Goal: Task Accomplishment & Management: Complete application form

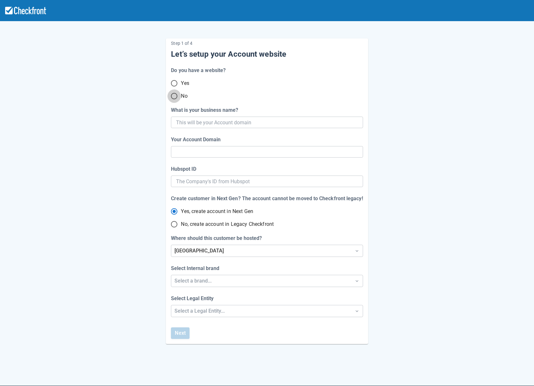
click at [176, 95] on input "No" at bounding box center [174, 95] width 13 height 13
radio input "true"
click at [183, 126] on input "What is your business name?" at bounding box center [266, 123] width 180 height 12
type input "s"
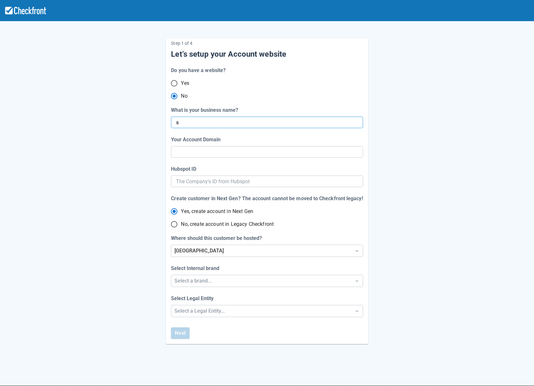
radio input "true"
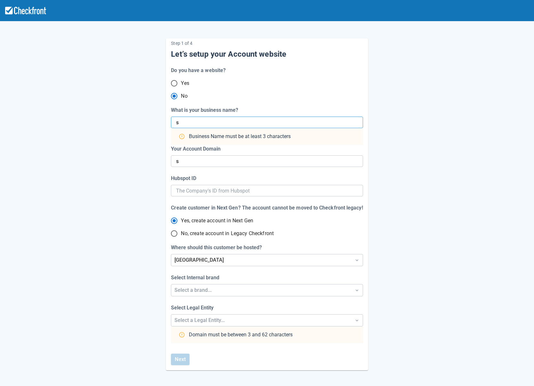
type input "se"
radio input "false"
type input "sep"
radio input "false"
type input "se"
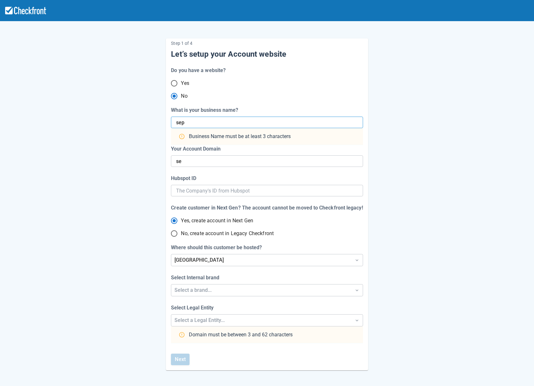
type input "sept"
radio input "false"
type input "sep"
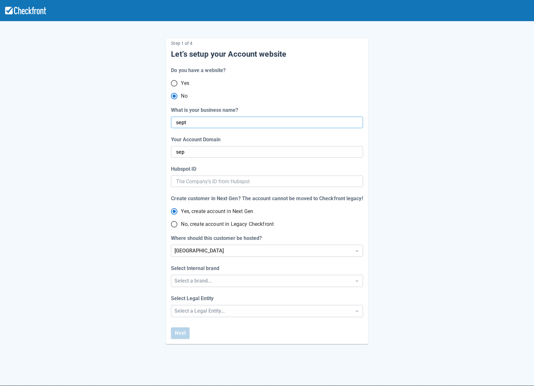
radio input "false"
type input "sept"
type input "[DATE]"
radio input "false"
type input "[DATE]"
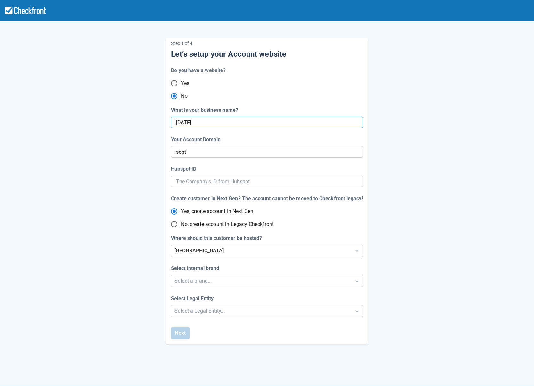
radio input "false"
type input "sept-2"
radio input "false"
type input "sept-23"
radio input "false"
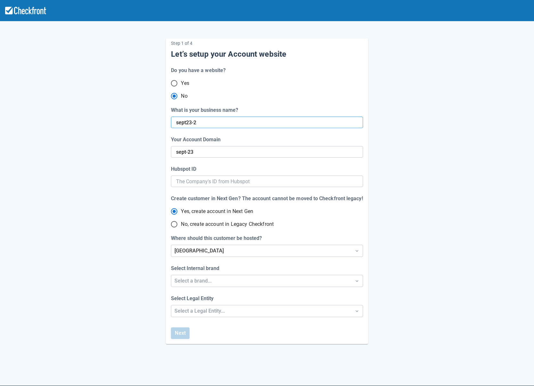
type input "[DATE]-[DATE]"
radio input "false"
type input "[DATE]"
radio input "false"
type input "sept23-26test"
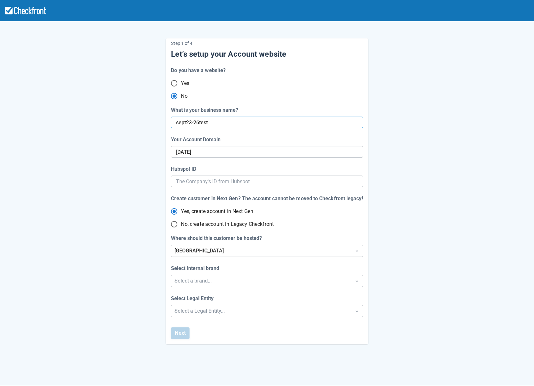
radio input "false"
type input "[DATE]-test"
radio input "false"
type input "sept23-26test"
click at [197, 151] on input "[DATE]-test" at bounding box center [267, 152] width 182 height 12
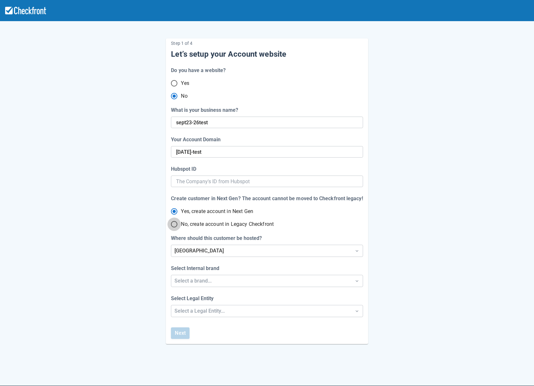
click at [173, 223] on input "No, create account in Legacy Checkfront" at bounding box center [174, 224] width 13 height 13
radio input "true"
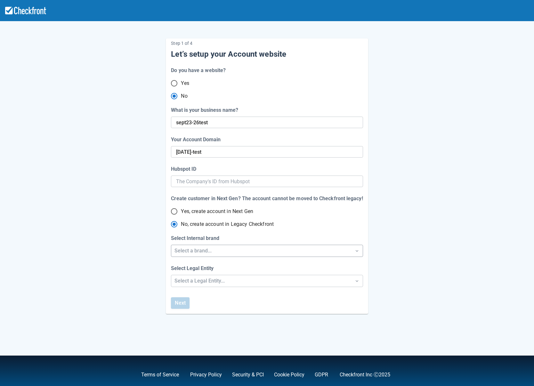
radio input "true"
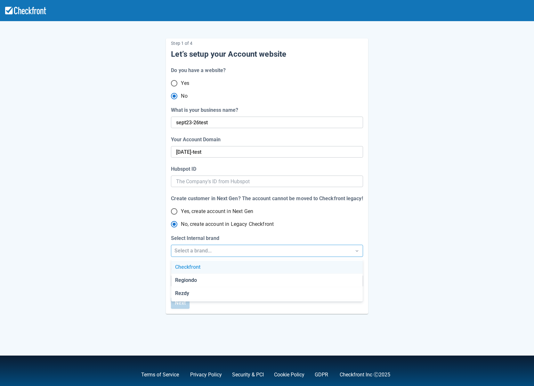
click at [207, 253] on div "Select a brand..." at bounding box center [261, 251] width 173 height 8
click at [203, 252] on div "Select a brand..." at bounding box center [261, 251] width 173 height 8
click at [192, 255] on div "Select a brand..." at bounding box center [261, 251] width 180 height 12
click at [193, 268] on div "Checkfront" at bounding box center [267, 267] width 192 height 13
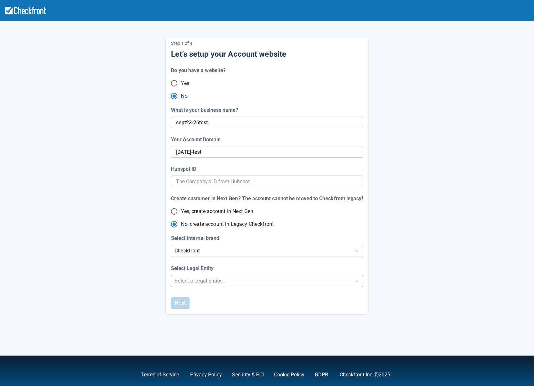
click at [189, 279] on div "Select a Legal Entity..." at bounding box center [261, 281] width 173 height 8
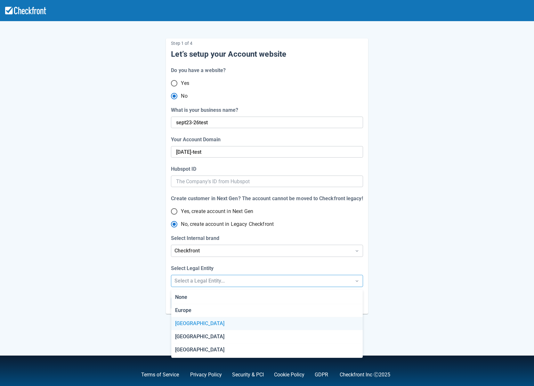
click at [188, 325] on div "[GEOGRAPHIC_DATA]" at bounding box center [267, 323] width 192 height 13
radio input "false"
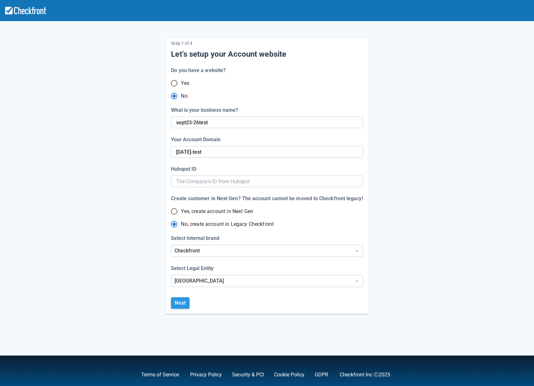
click at [181, 301] on button "Next" at bounding box center [180, 303] width 19 height 12
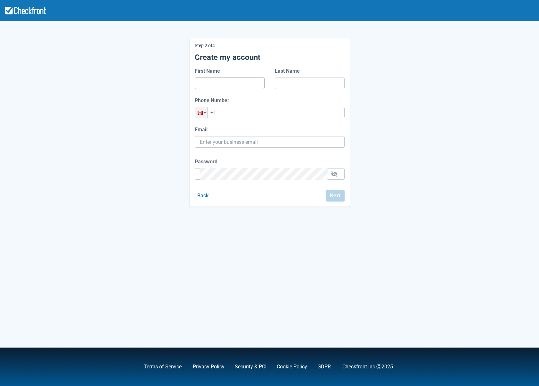
click at [238, 86] on input "First Name" at bounding box center [230, 84] width 60 height 12
type input "[PERSON_NAME]"
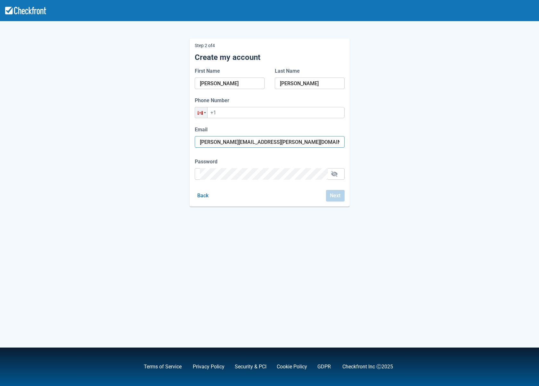
drag, startPoint x: 289, startPoint y: 143, endPoint x: 194, endPoint y: 135, distance: 95.2
click at [195, 135] on div "Email [PERSON_NAME][EMAIL_ADDRESS][PERSON_NAME][DOMAIN_NAME]" at bounding box center [270, 137] width 150 height 22
paste input "kafiy40737@dawhe"
type input "[EMAIL_ADDRESS][DOMAIN_NAME]"
click at [161, 132] on div "Step 2 of 4 Create my account First Name [PERSON_NAME] Last Name [PERSON_NAME] …" at bounding box center [269, 117] width 365 height 178
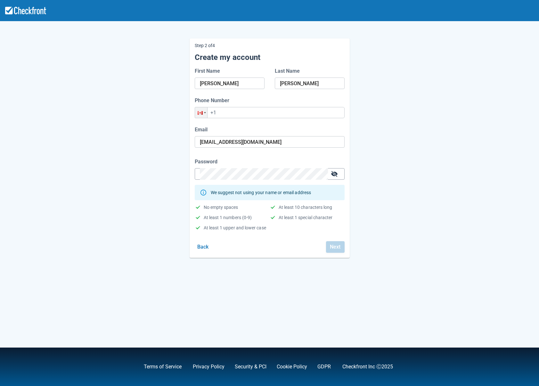
click at [336, 175] on button "button" at bounding box center [334, 174] width 10 height 10
click at [228, 112] on input "+1" at bounding box center [270, 112] width 150 height 11
type input "[PHONE_NUMBER]"
click at [324, 245] on div "Back Next" at bounding box center [268, 246] width 153 height 14
click at [330, 247] on button "Next" at bounding box center [335, 247] width 19 height 12
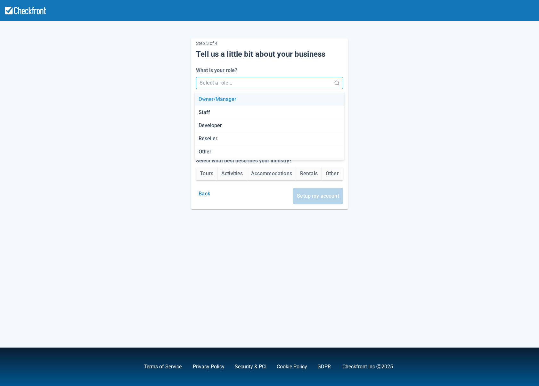
click at [213, 77] on div "Select a role..." at bounding box center [269, 83] width 147 height 12
click at [209, 126] on div "Developer" at bounding box center [270, 125] width 150 height 13
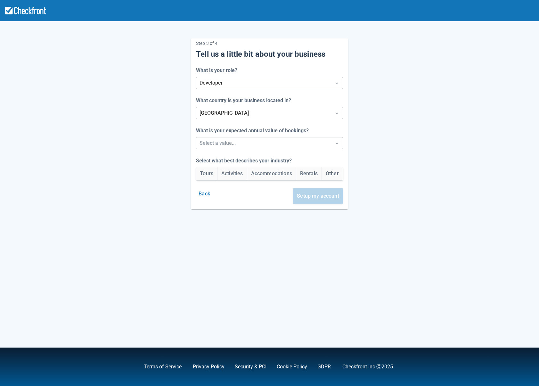
drag, startPoint x: 152, startPoint y: 130, endPoint x: 161, endPoint y: 132, distance: 10.0
click at [152, 130] on div "Step 3 of 4 Tell us a little bit about your business What is your role? Develop…" at bounding box center [269, 118] width 365 height 181
click at [222, 140] on div at bounding box center [264, 143] width 128 height 9
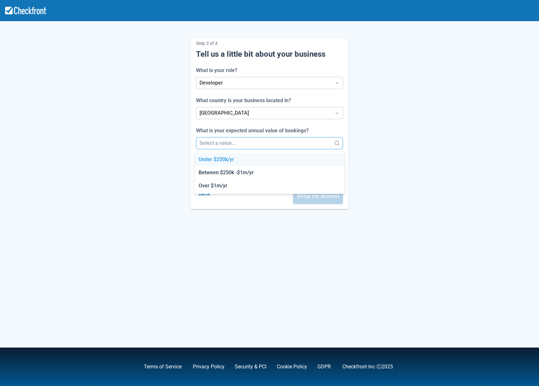
click at [224, 161] on div "Under $250k/yr" at bounding box center [270, 159] width 150 height 13
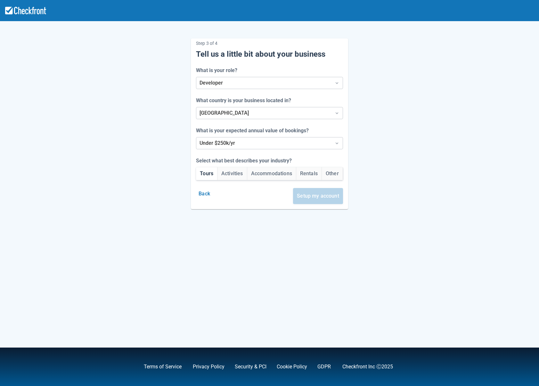
click at [196, 173] on button "Tours" at bounding box center [206, 173] width 21 height 13
click at [329, 197] on button "Setup my account" at bounding box center [318, 196] width 50 height 16
